Goal: Find contact information: Find contact information

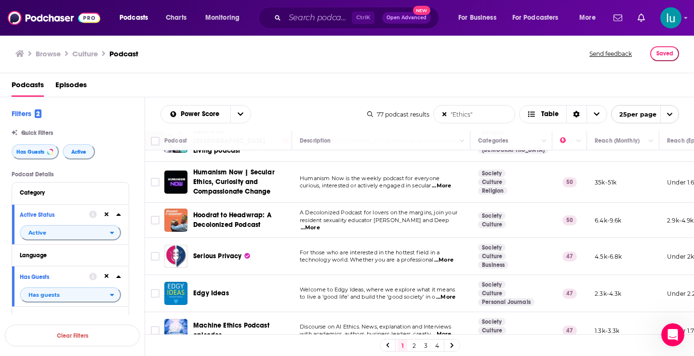
scroll to position [430, 0]
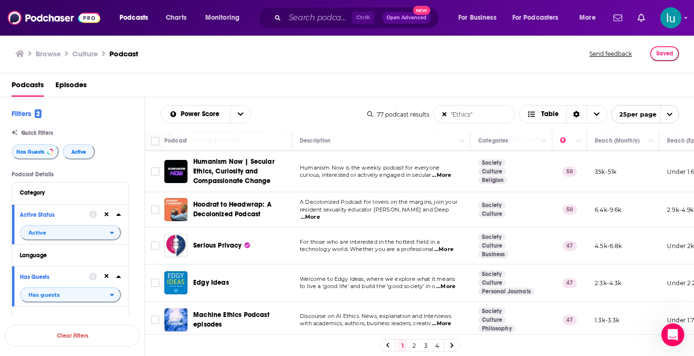
click at [449, 320] on span "...More" at bounding box center [441, 324] width 19 height 8
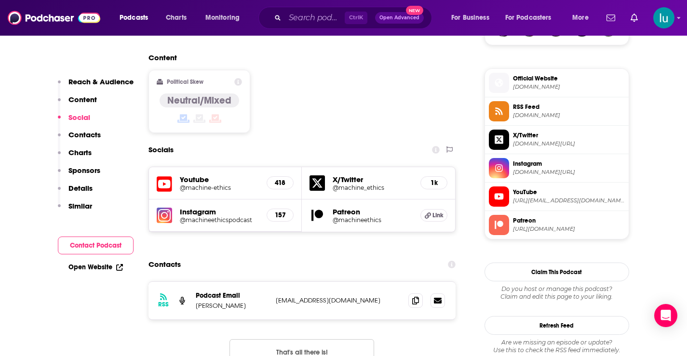
scroll to position [757, 0]
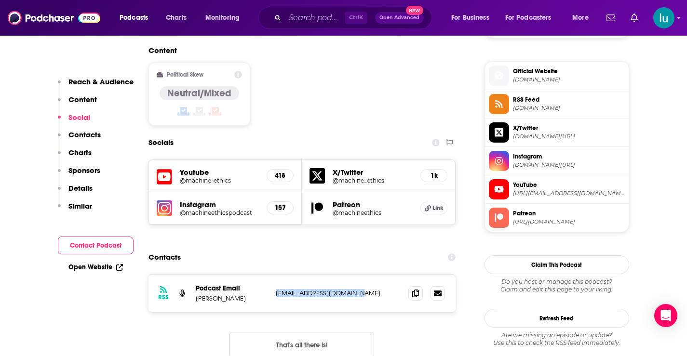
drag, startPoint x: 361, startPoint y: 249, endPoint x: 274, endPoint y: 249, distance: 87.2
click at [274, 275] on div "RSS Podcast Email [PERSON_NAME] [EMAIL_ADDRESS][DOMAIN_NAME] [EMAIL_ADDRESS][DO…" at bounding box center [301, 294] width 307 height 38
copy p "[EMAIL_ADDRESS][DOMAIN_NAME]"
